Goal: Task Accomplishment & Management: Use online tool/utility

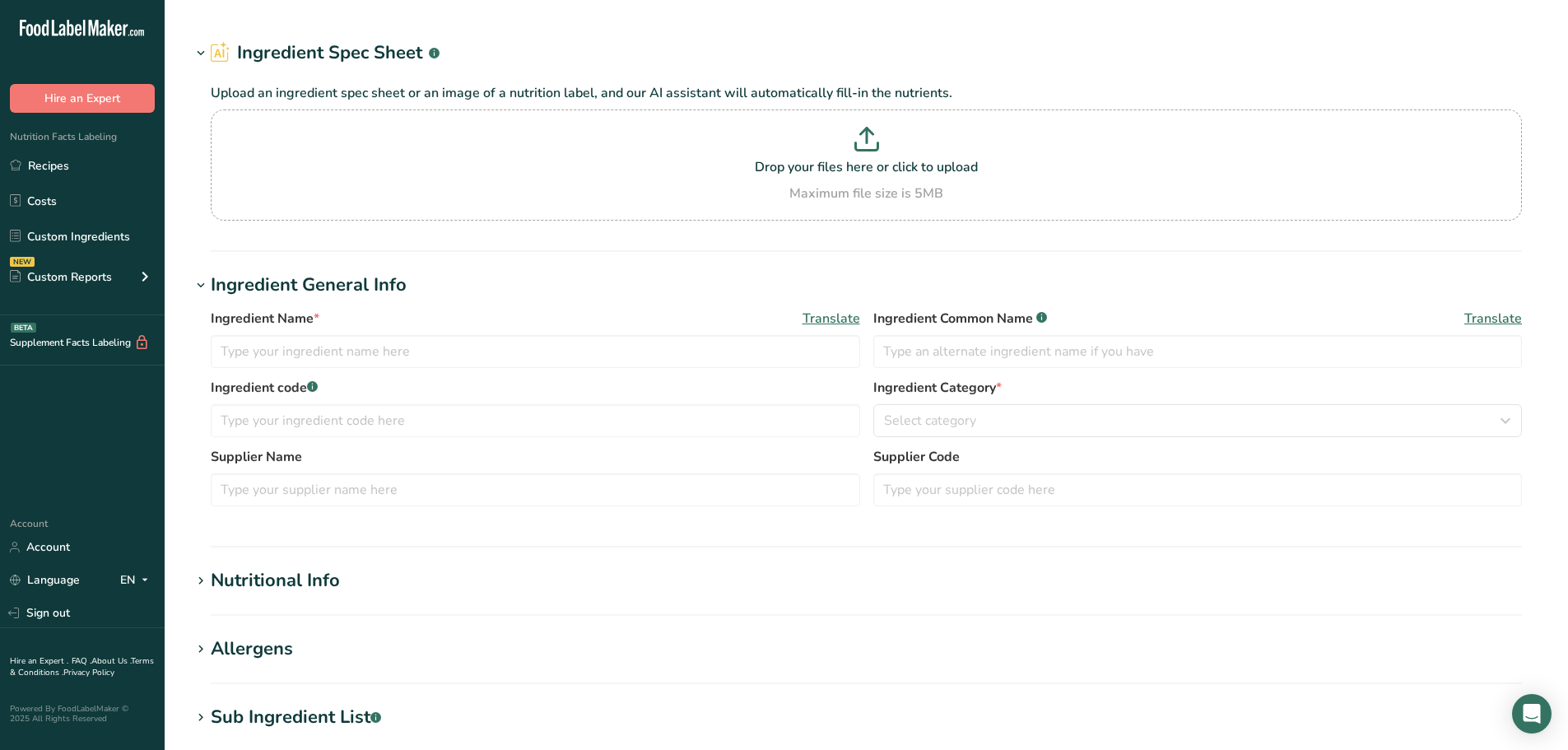
type input "24-166853 LINGCA Mandarin Orange Chicken"
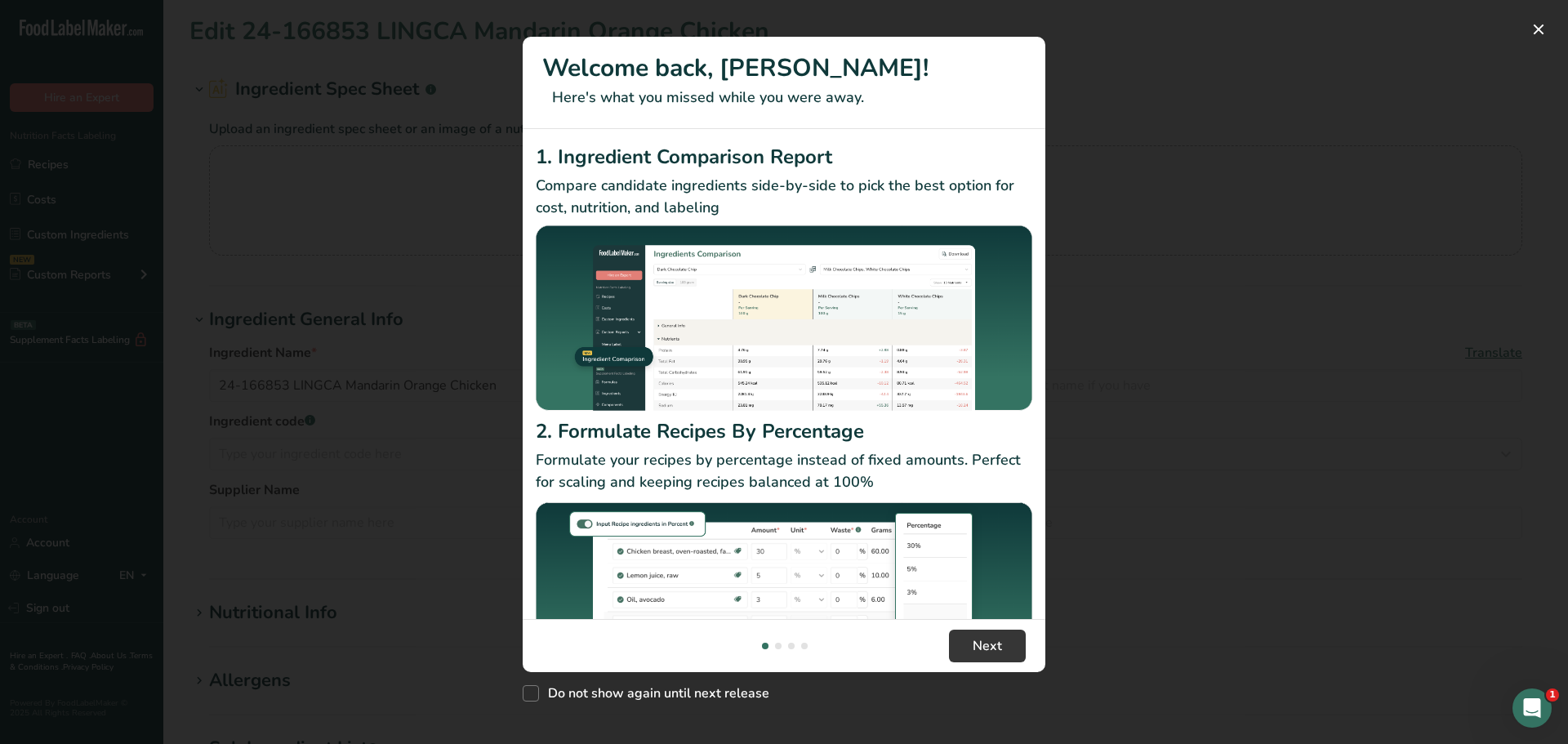
click at [1013, 662] on footer "Next" at bounding box center [784, 645] width 522 height 53
click at [1007, 649] on button "Next" at bounding box center [988, 645] width 77 height 33
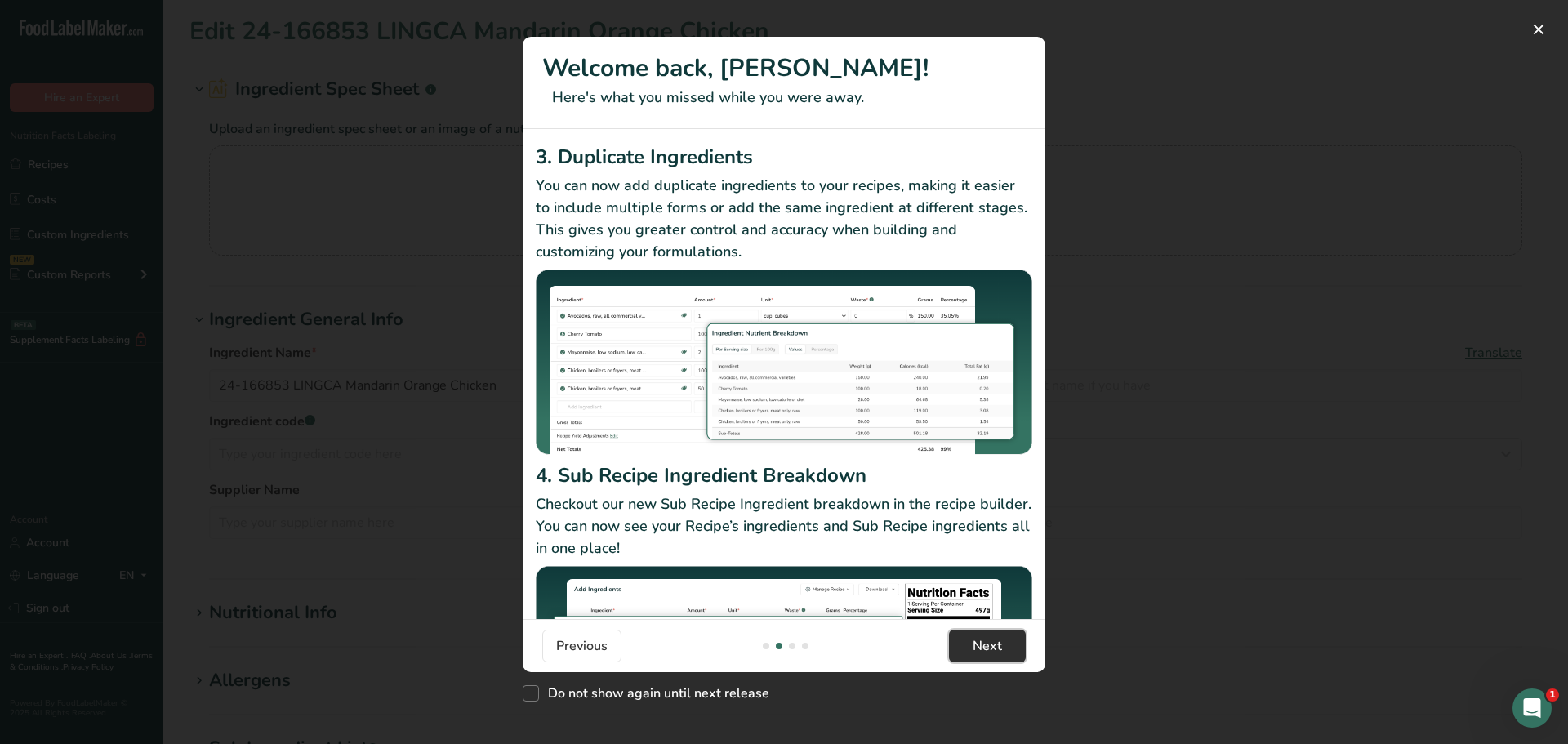
click at [990, 655] on span "Next" at bounding box center [987, 645] width 29 height 19
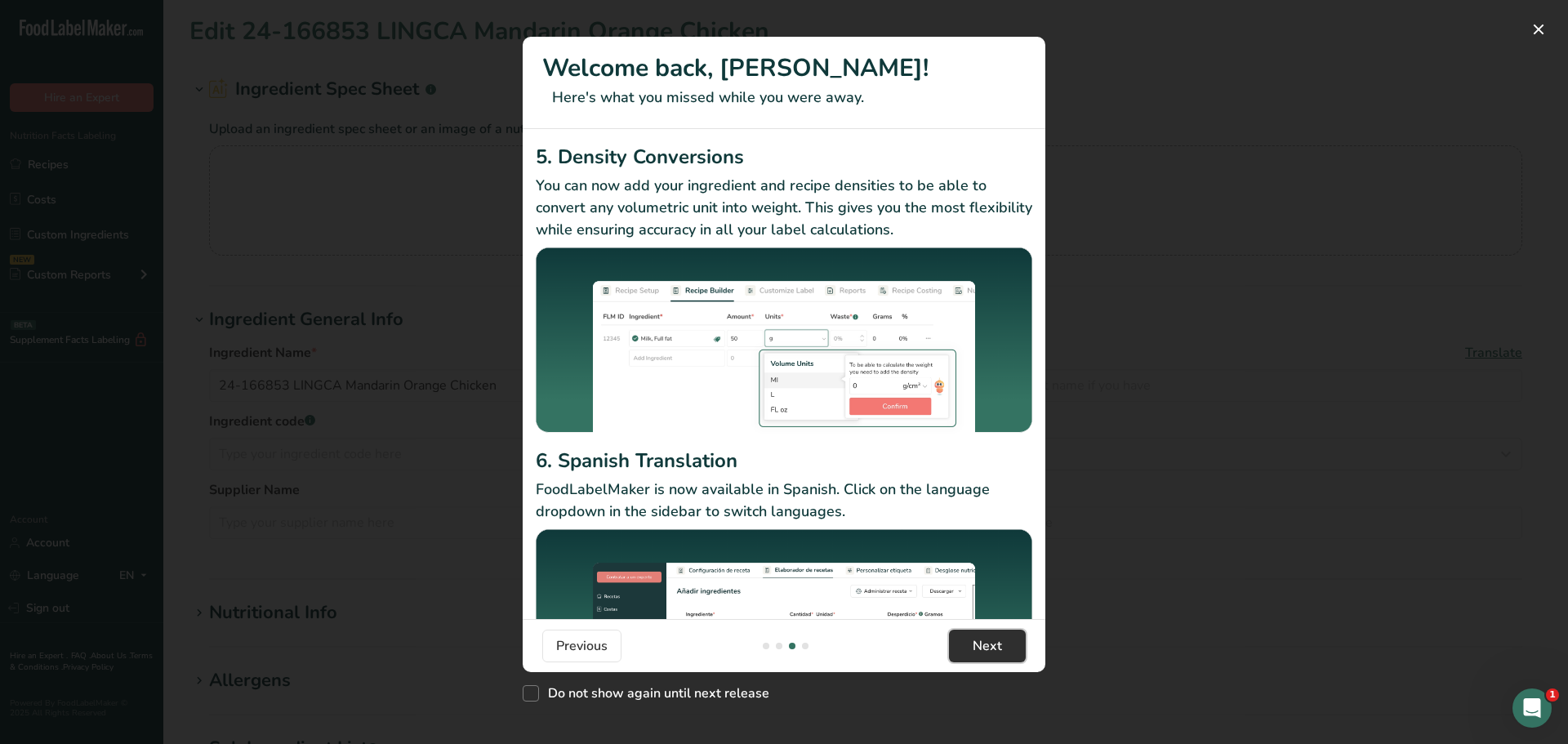
click at [994, 649] on span "Next" at bounding box center [987, 645] width 29 height 19
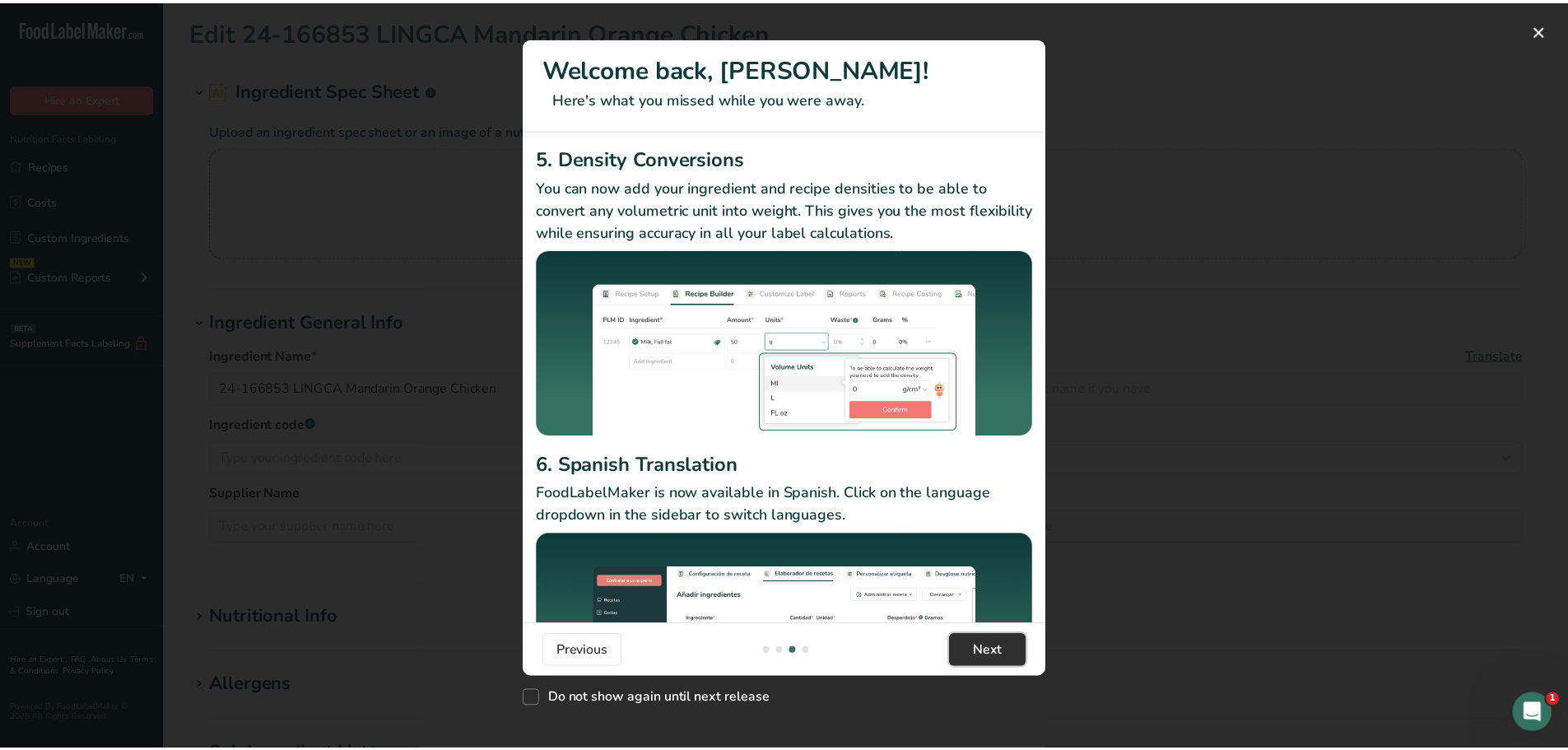
scroll to position [0, 1580]
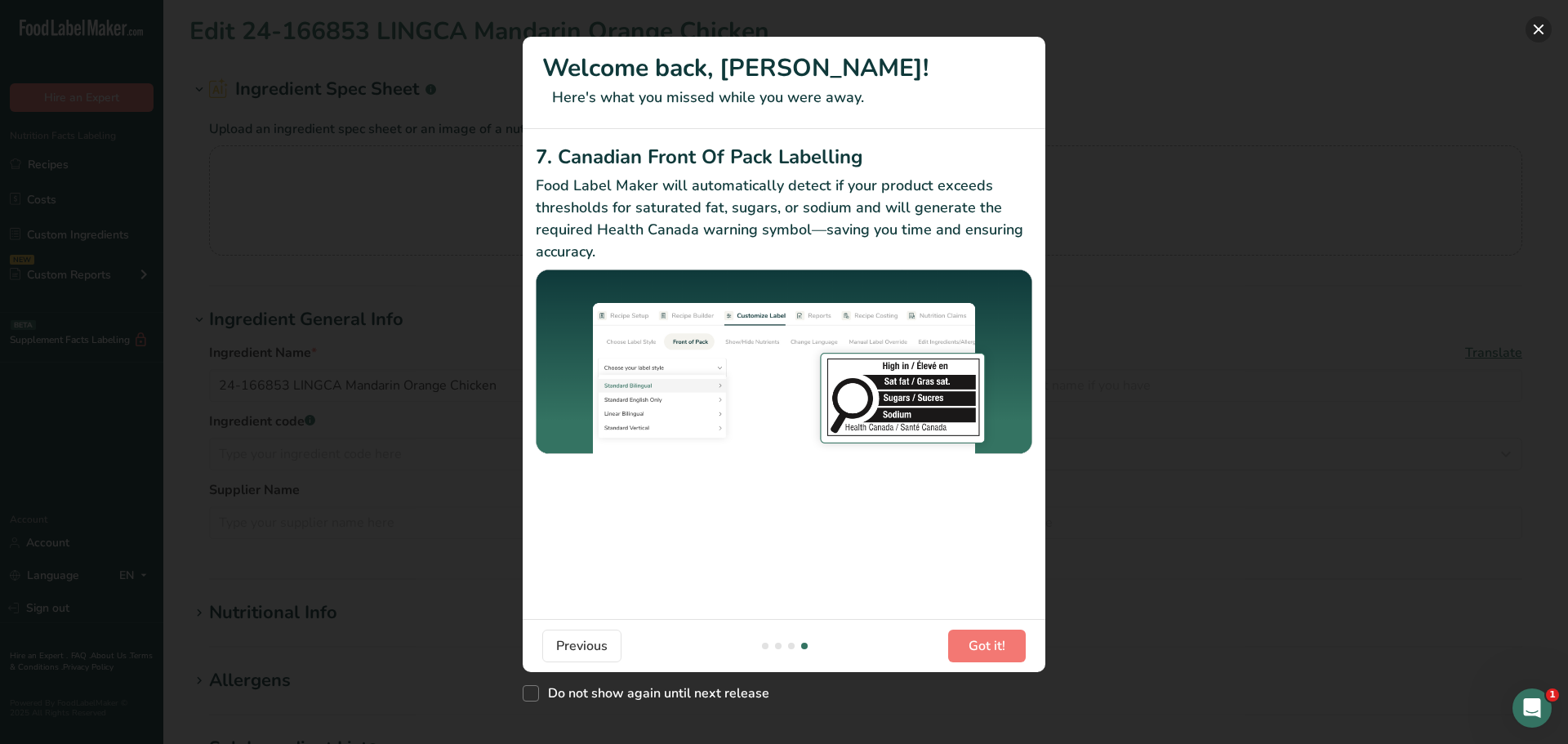
click at [1535, 33] on button "New Features" at bounding box center [1539, 29] width 26 height 26
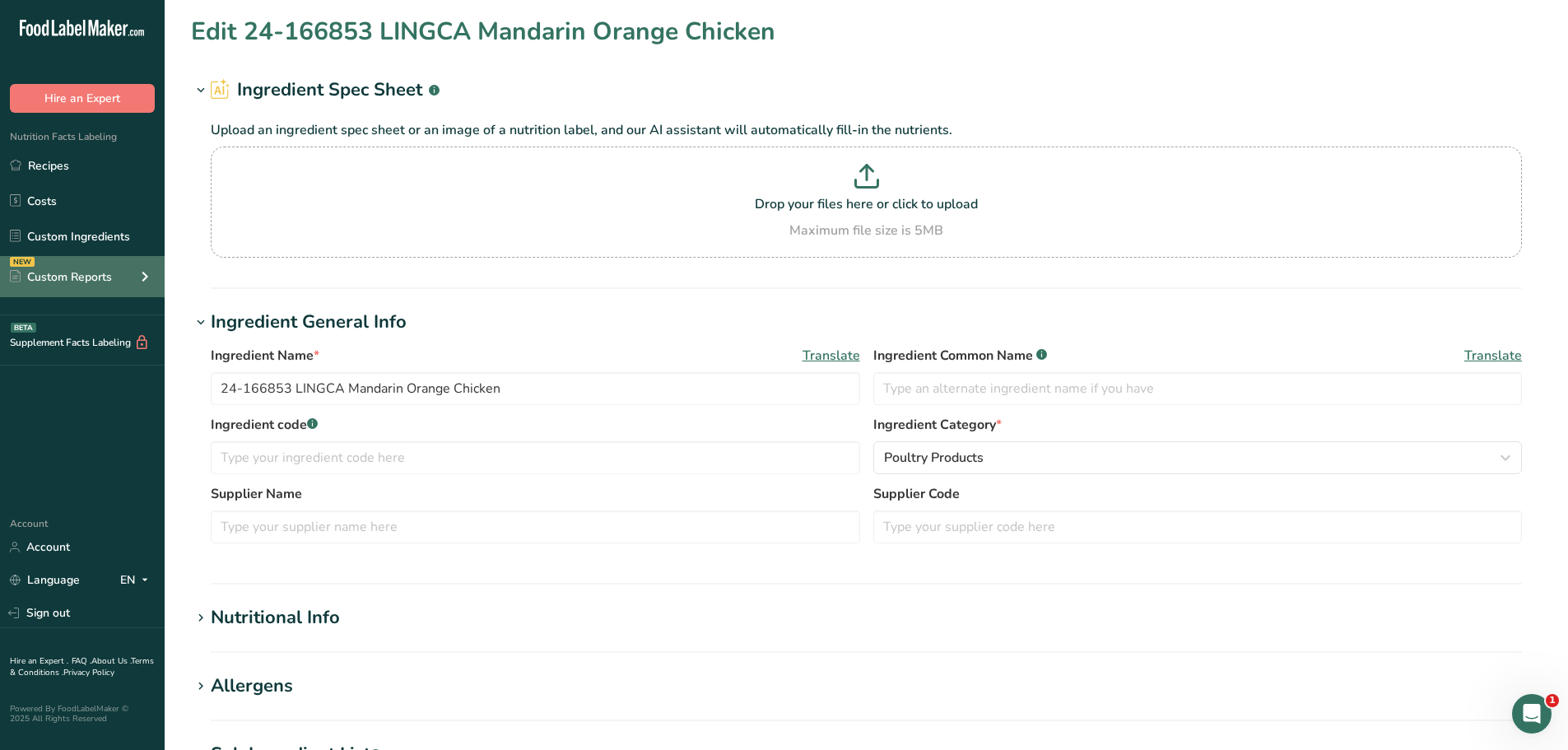
click at [87, 264] on div "NEW Custom Reports" at bounding box center [82, 276] width 164 height 41
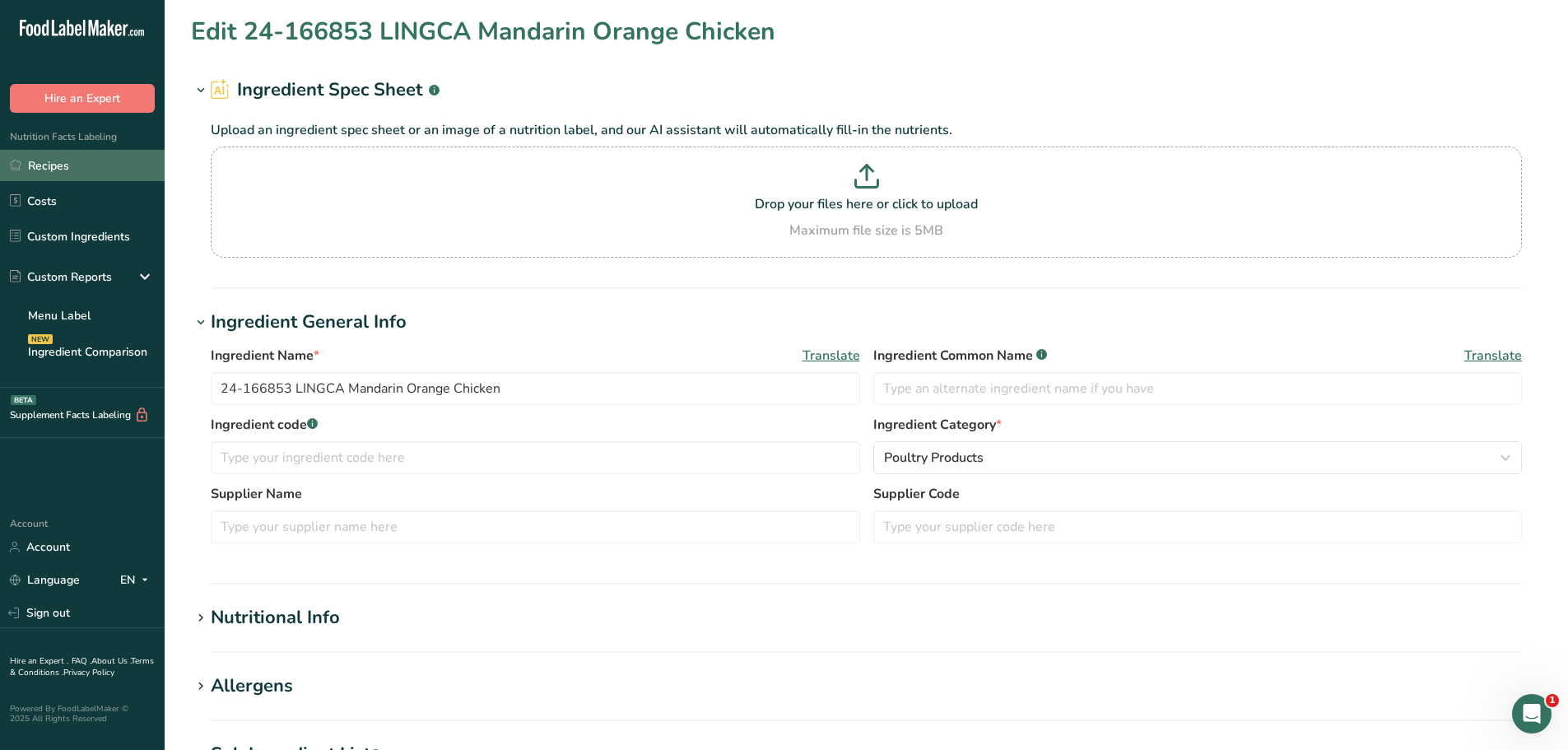
click at [78, 173] on link "Recipes" at bounding box center [82, 165] width 164 height 31
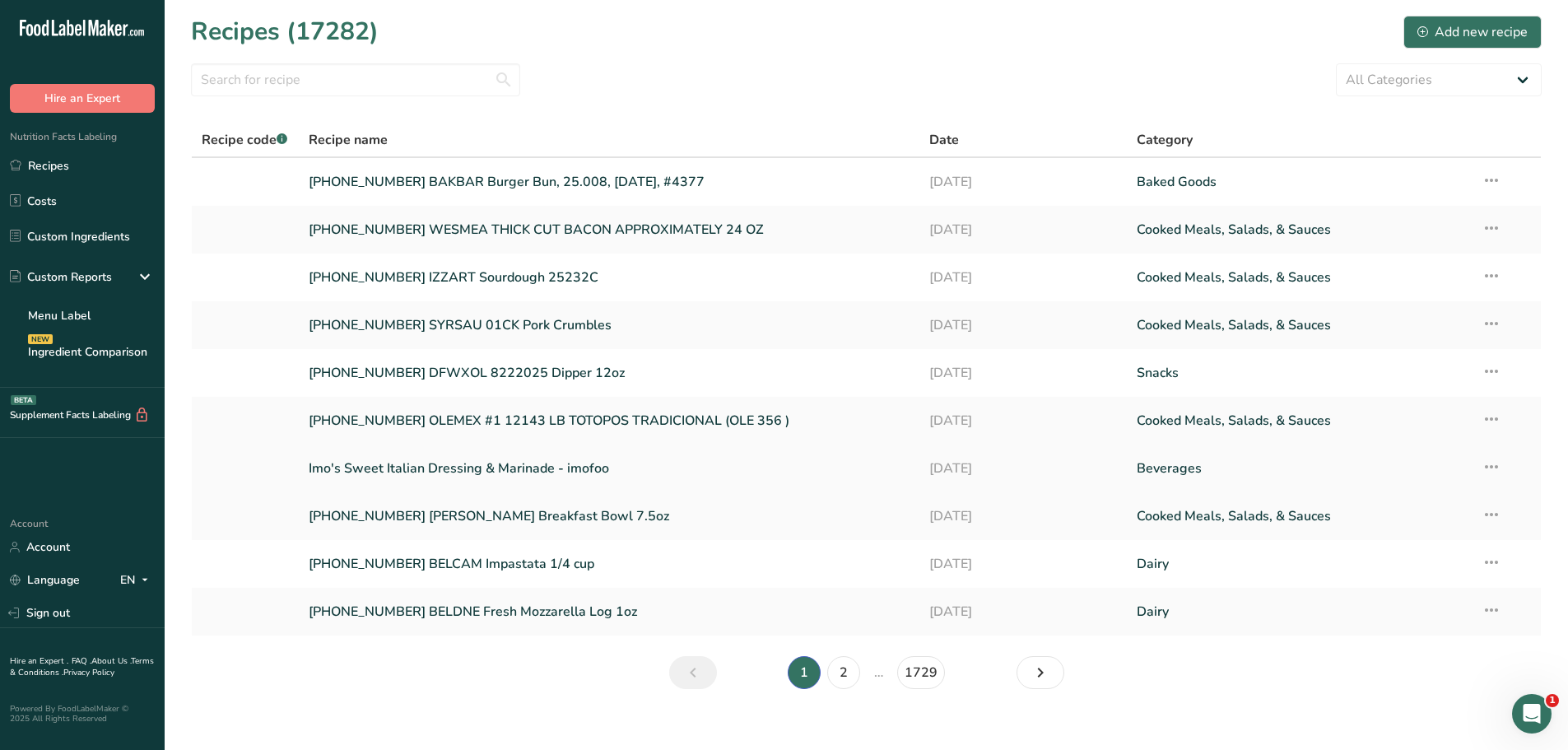
click at [461, 457] on link "Imo's Sweet Italian Dressing & Marinade - imofoo" at bounding box center [609, 468] width 601 height 35
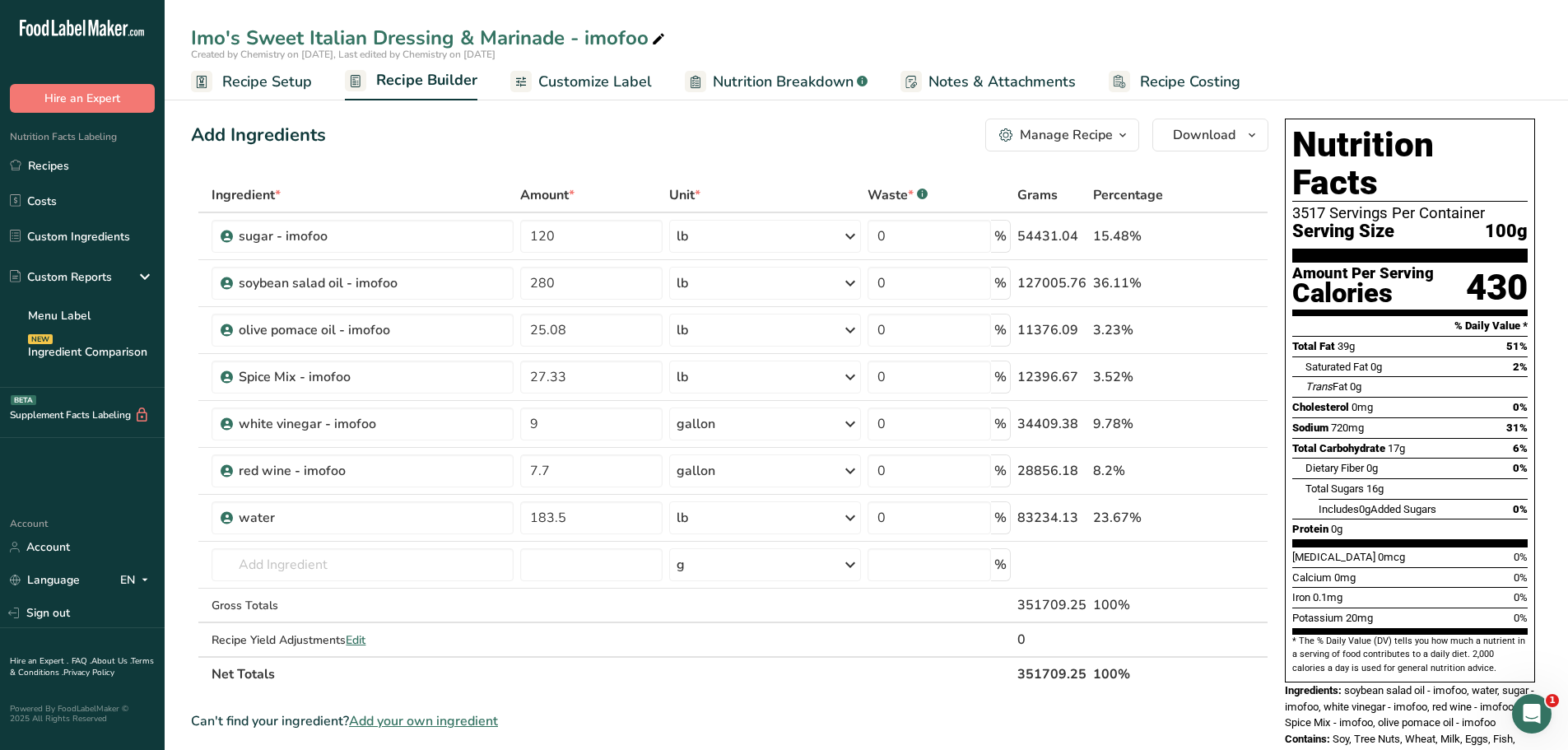
click at [273, 92] on span "Recipe Setup" at bounding box center [267, 82] width 89 height 22
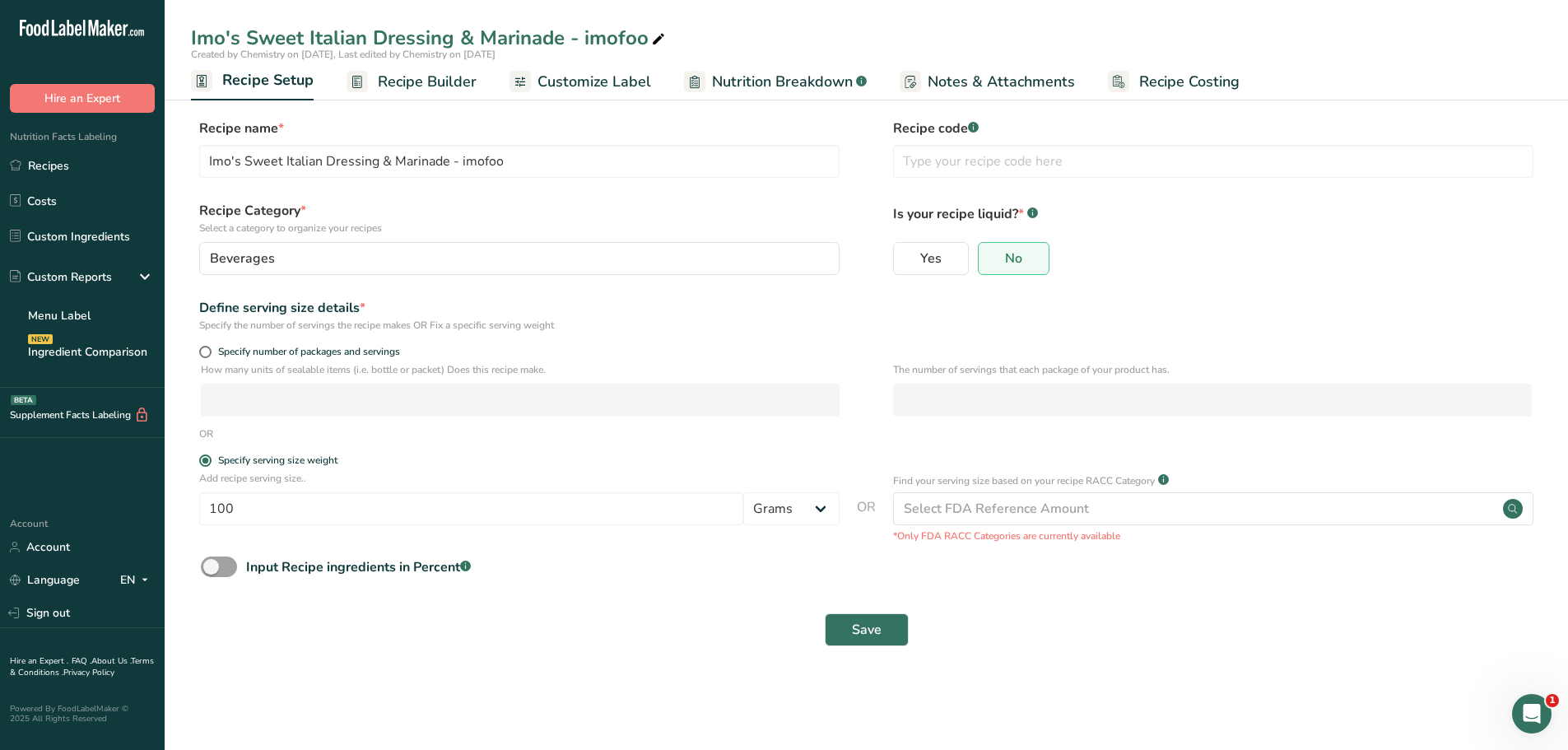
click at [445, 74] on span "Recipe Builder" at bounding box center [427, 82] width 99 height 22
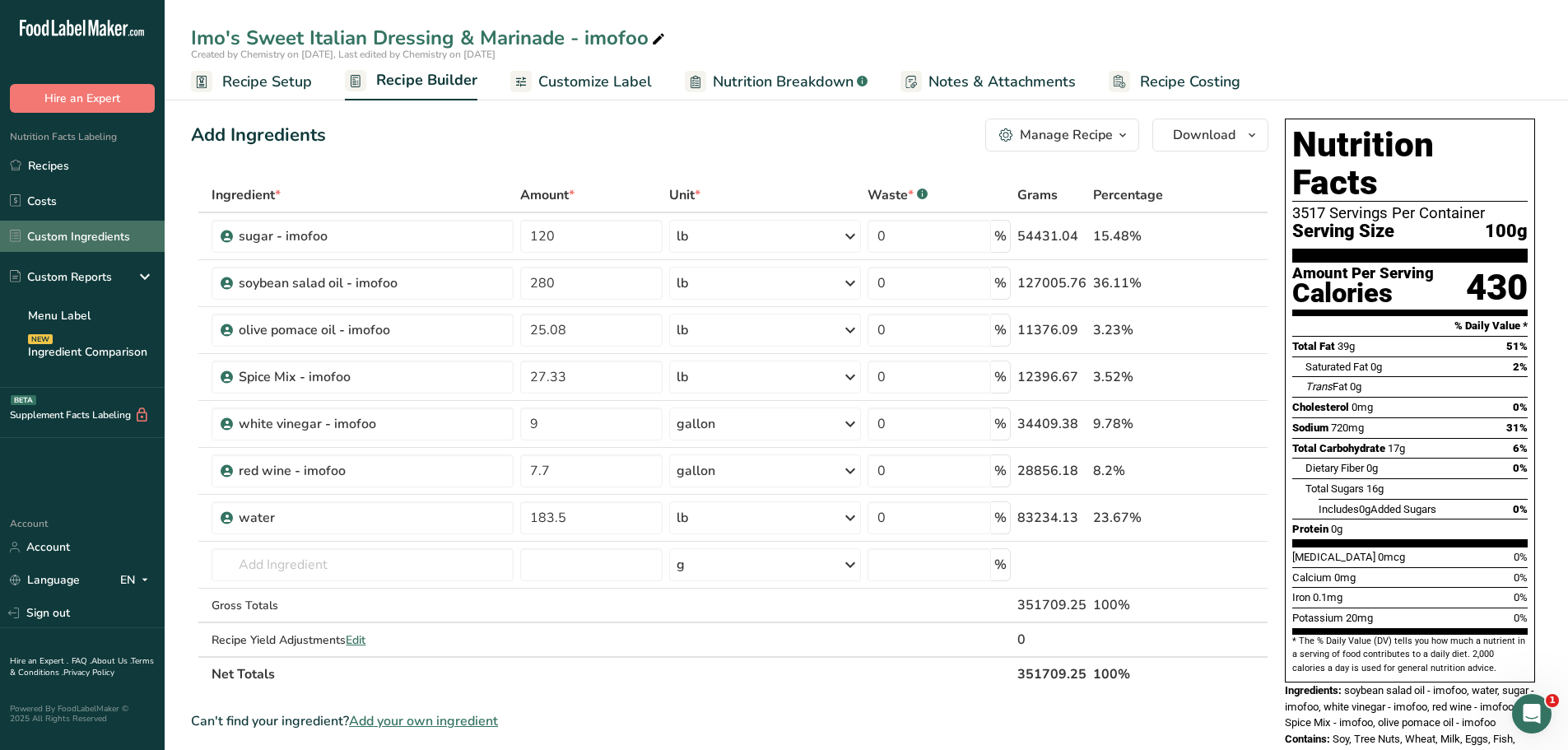
click at [105, 246] on link "Custom Ingredients" at bounding box center [82, 236] width 164 height 31
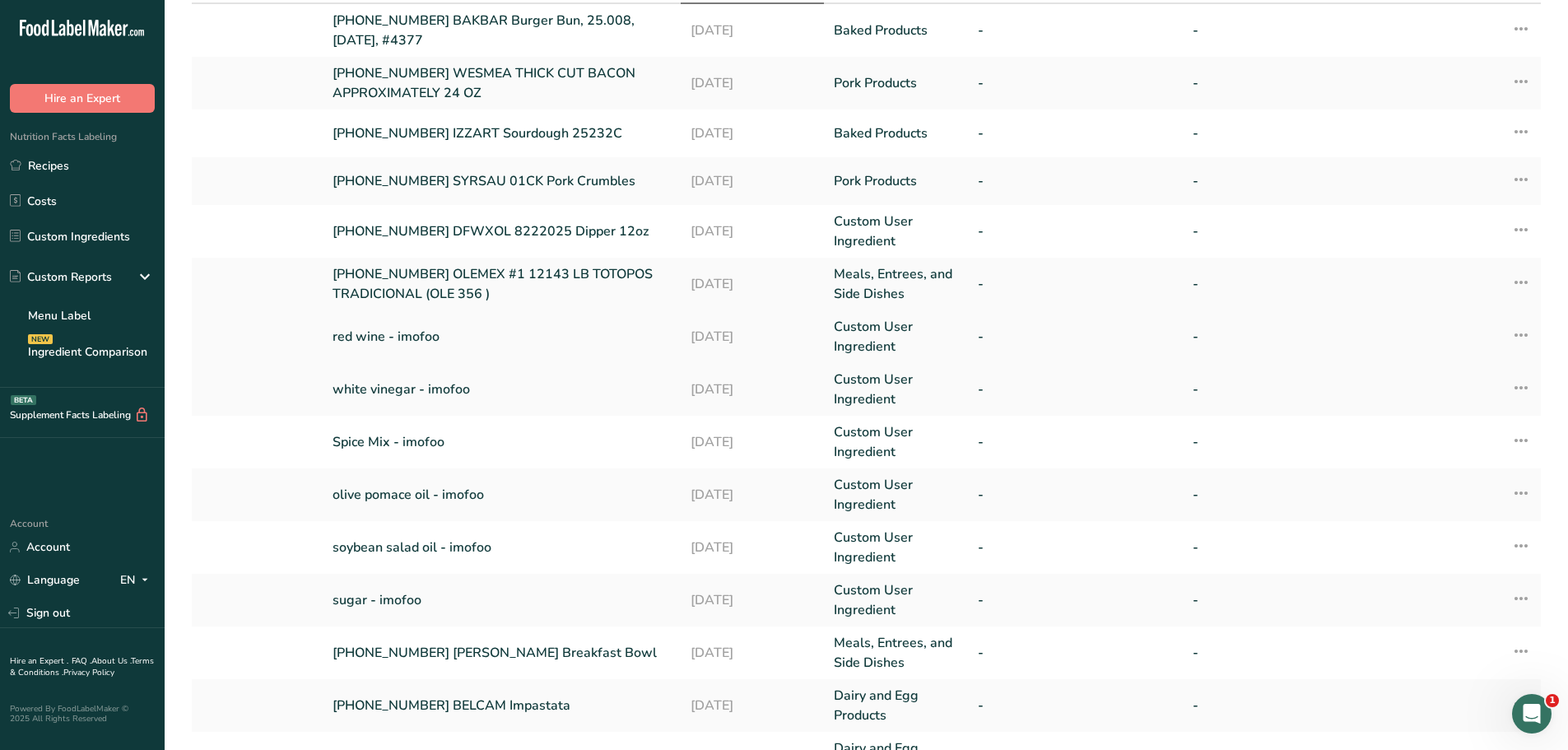
scroll to position [165, 0]
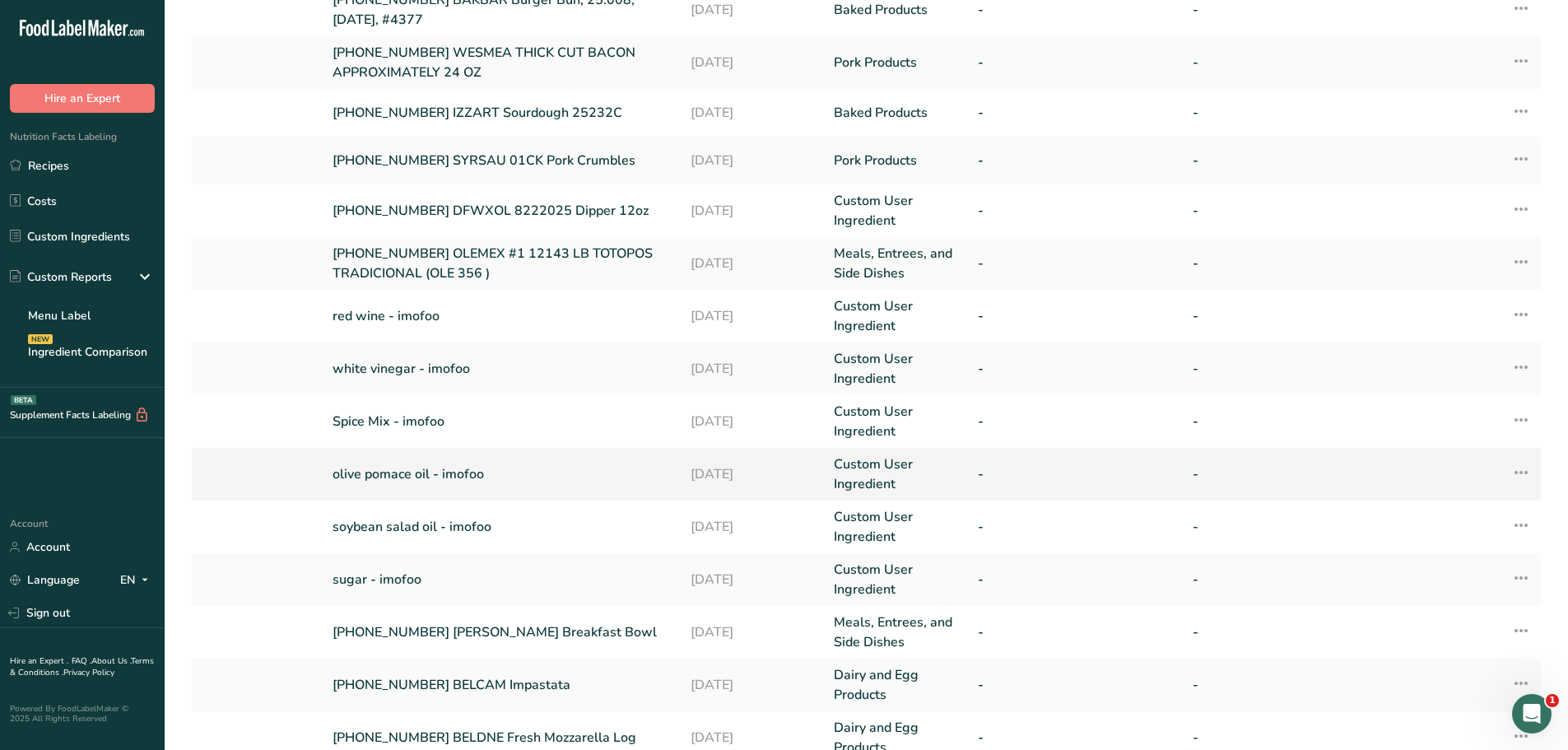
click at [423, 470] on link "olive pomace oil - imofoo" at bounding box center [501, 473] width 338 height 19
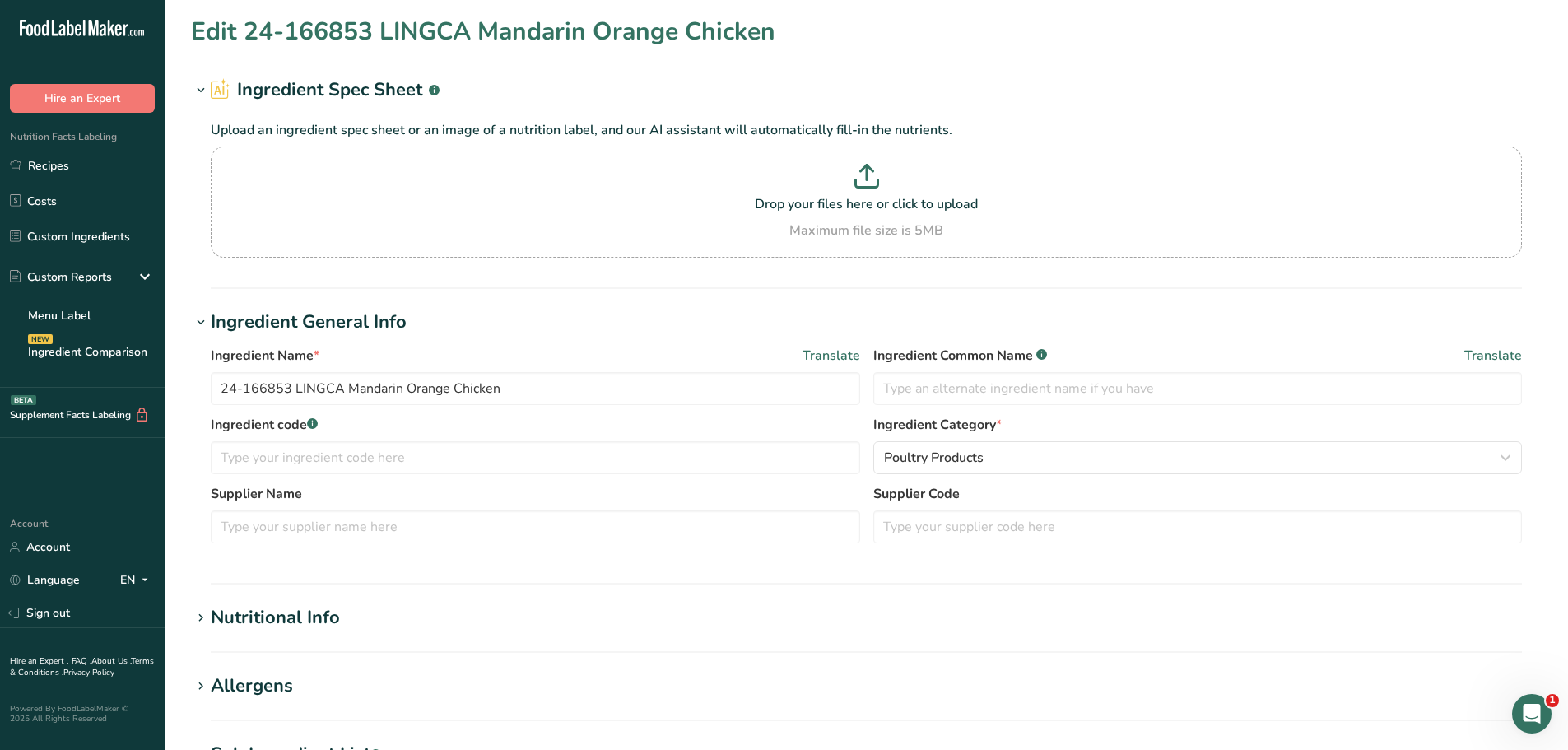
type input "olive pomace oil - imofoo"
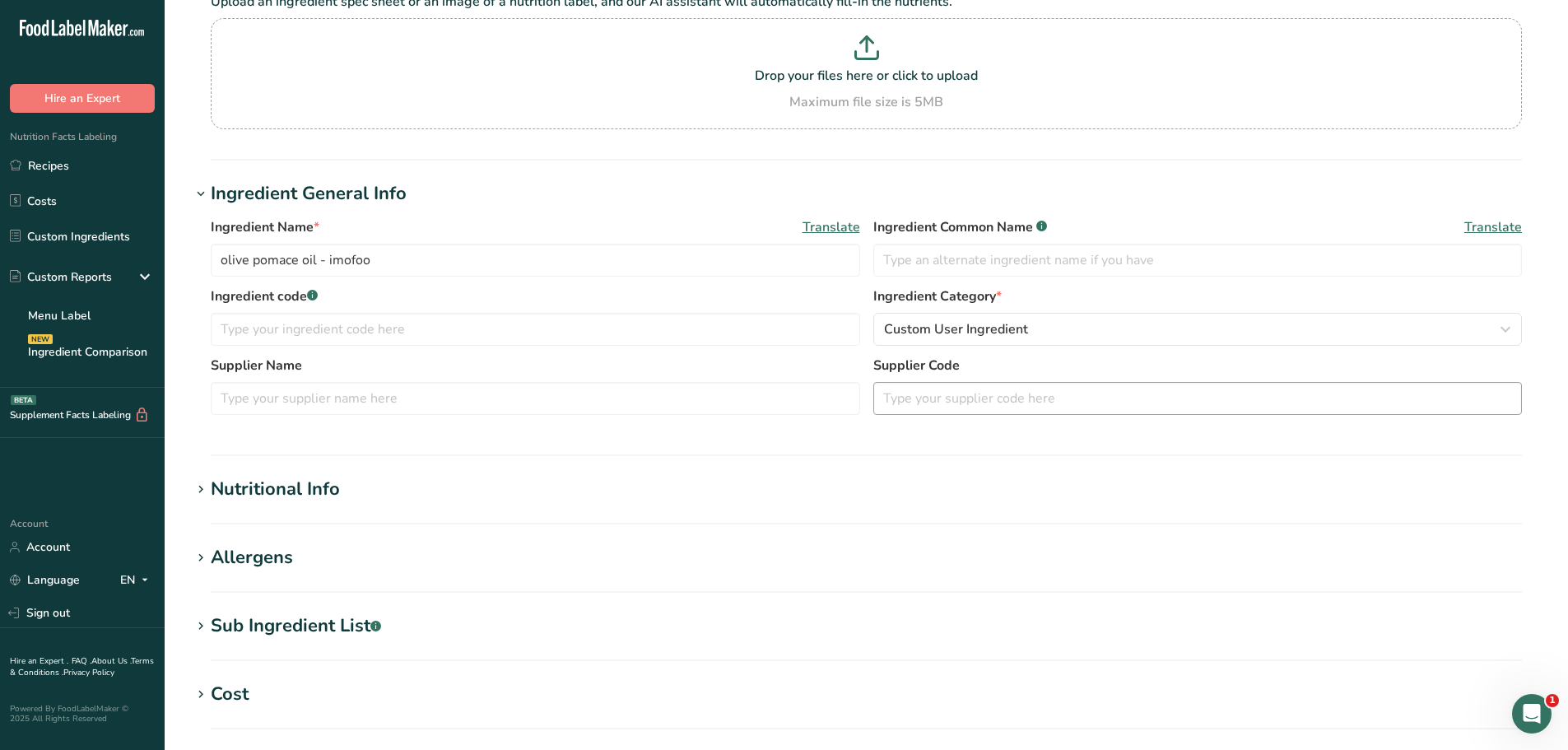
scroll to position [412, 0]
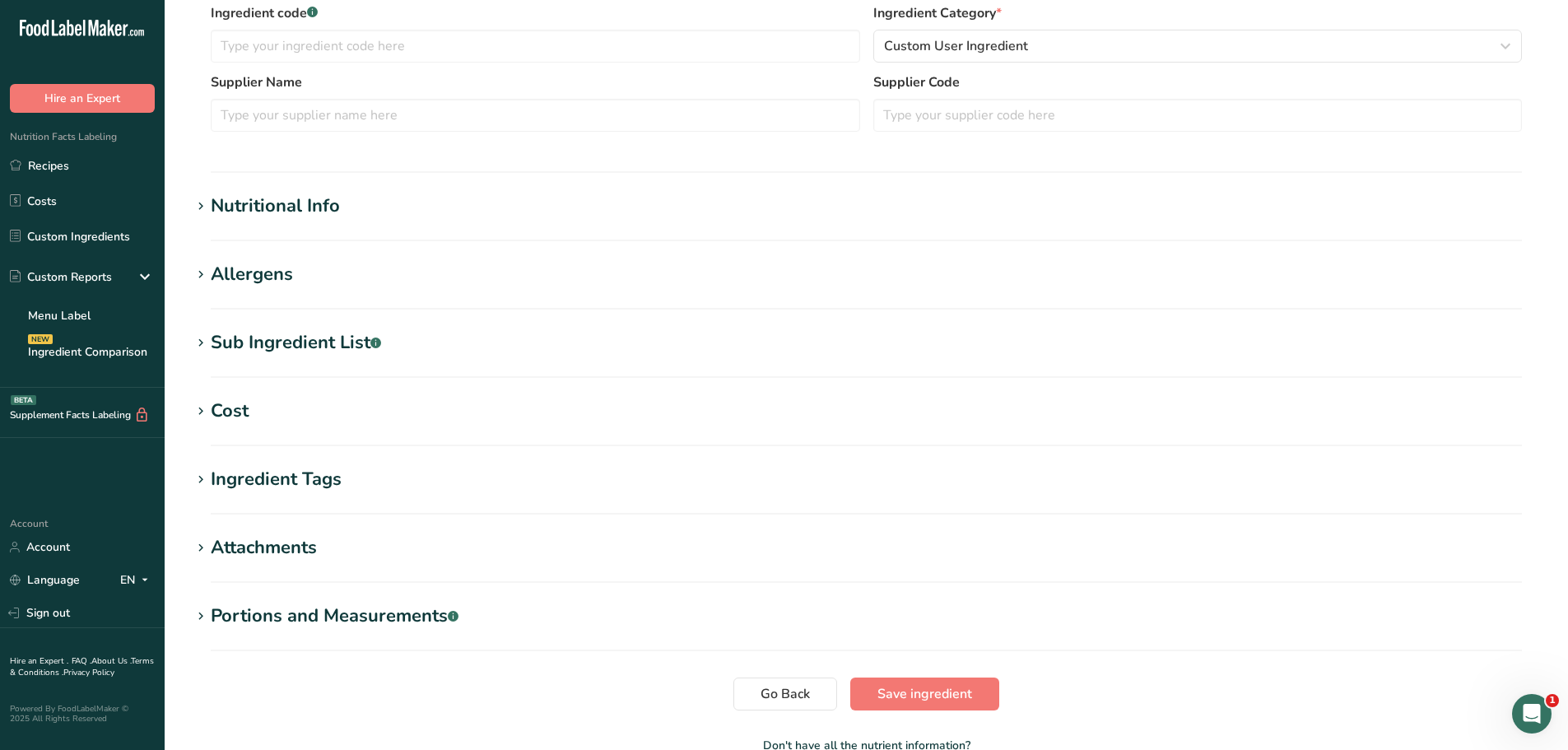
click at [325, 215] on div "Nutritional Info" at bounding box center [275, 206] width 129 height 27
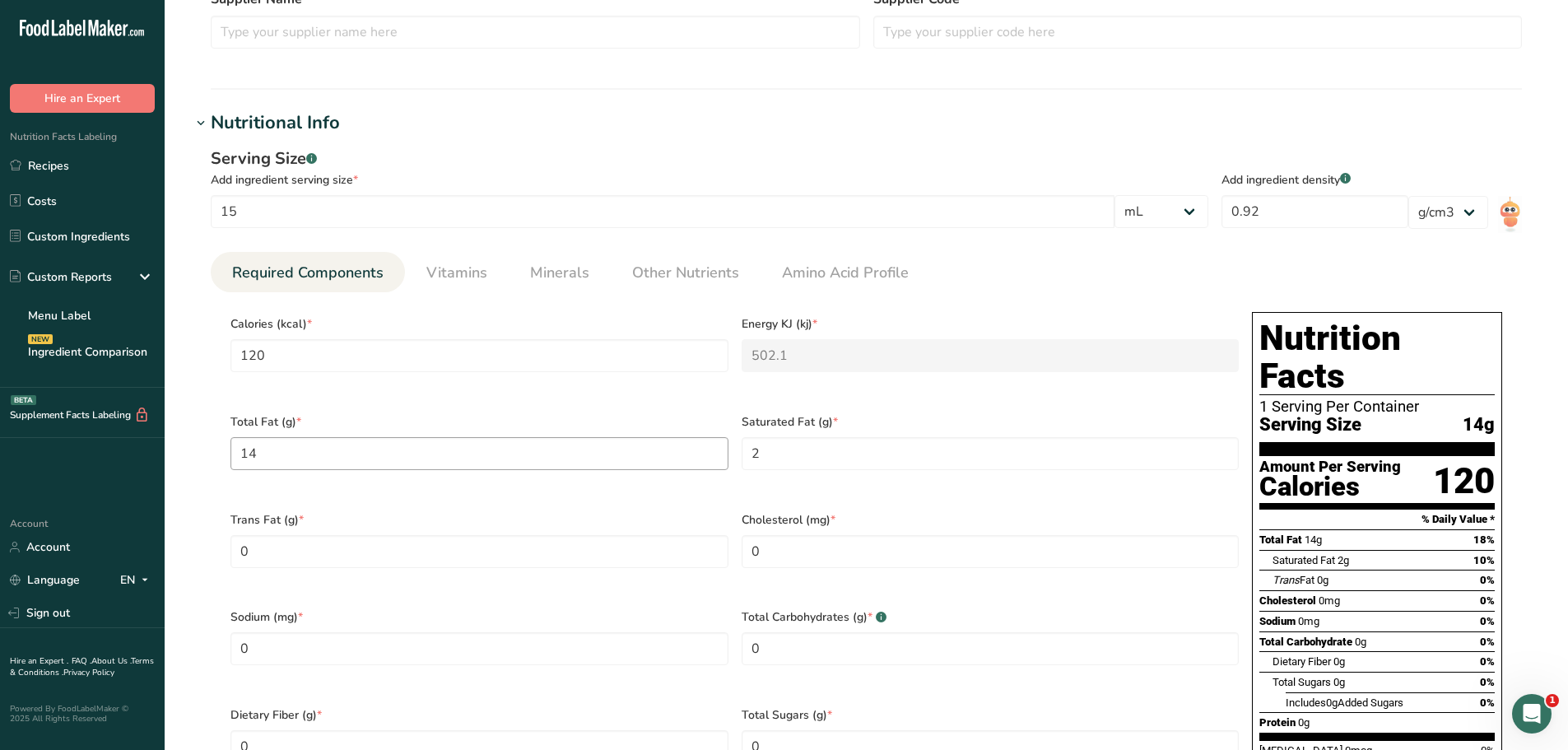
scroll to position [494, 0]
